Goal: Book appointment/travel/reservation

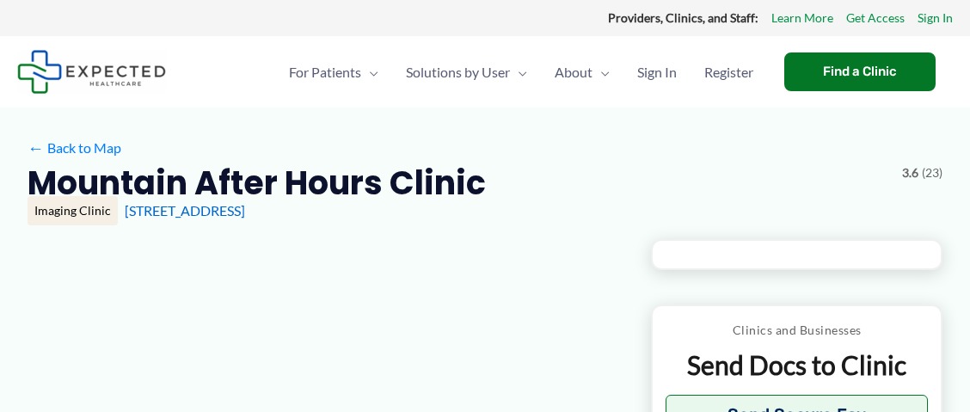
type input "**********"
